Goal: Information Seeking & Learning: Learn about a topic

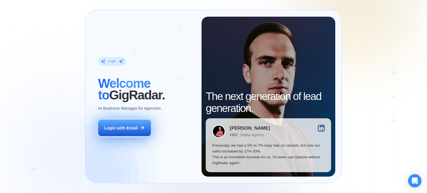
click at [130, 127] on div "Login with Email" at bounding box center [121, 128] width 34 height 6
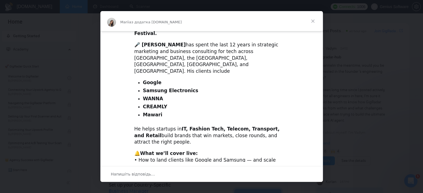
scroll to position [202, 0]
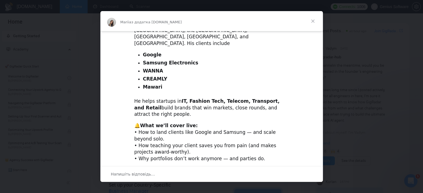
click at [222, 187] on link "add the event" at bounding box center [234, 190] width 33 height 6
click at [312, 21] on span "Закрити" at bounding box center [313, 21] width 20 height 20
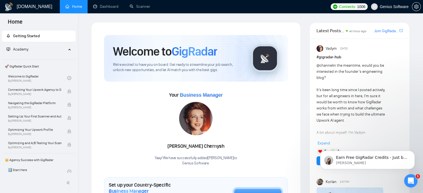
scroll to position [0, 0]
click at [23, 79] on link "Welcome to GigRadar By Vlad Timinsky" at bounding box center [37, 78] width 59 height 12
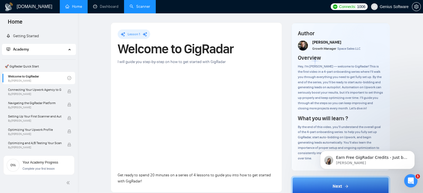
click at [133, 7] on link "Scanner" at bounding box center [140, 6] width 21 height 5
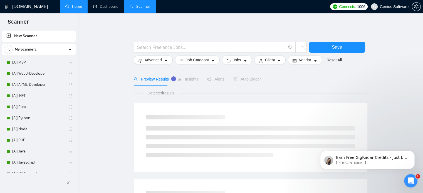
click at [73, 7] on link "Home" at bounding box center [73, 6] width 17 height 5
